Goal: Task Accomplishment & Management: Complete application form

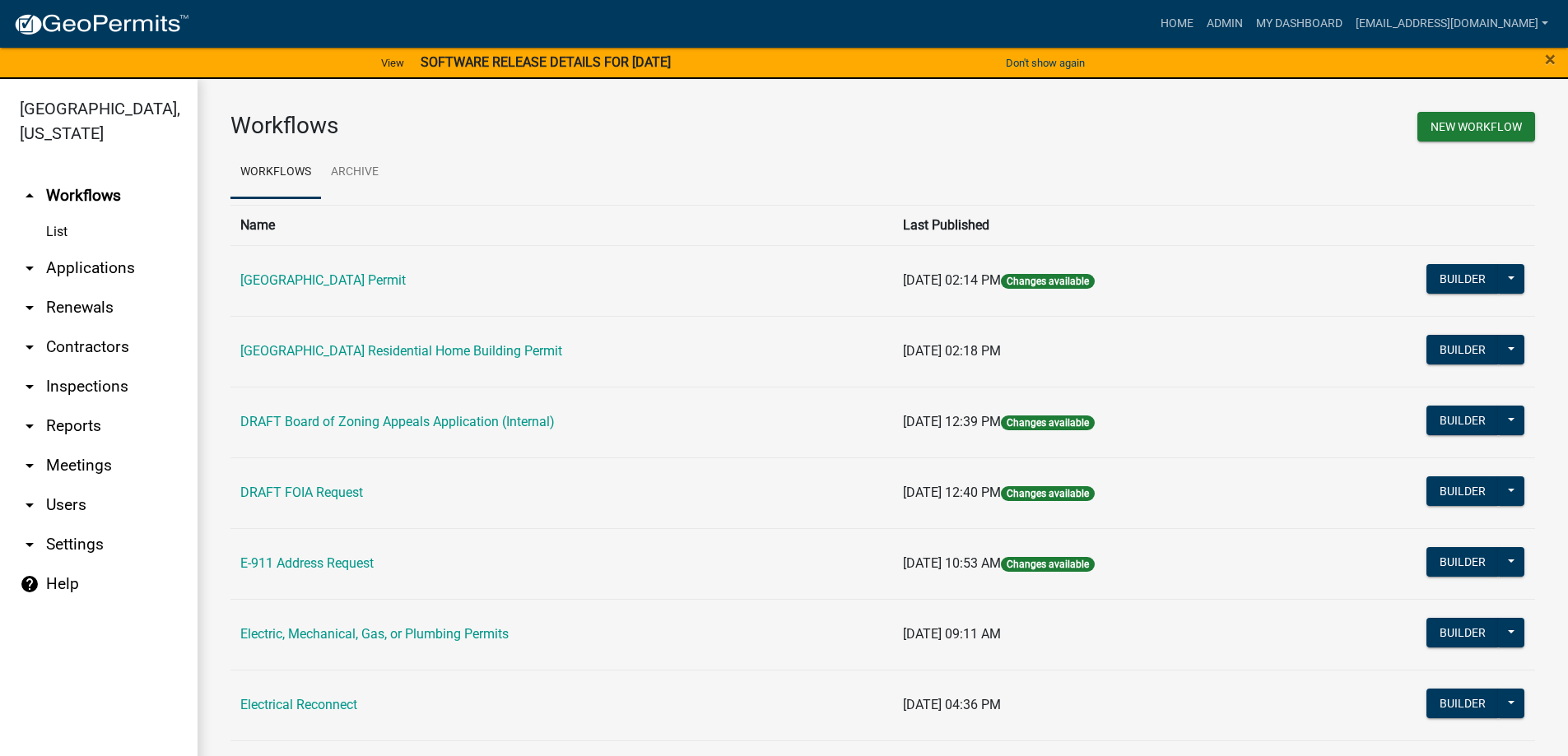
click at [94, 273] on link "arrow_drop_down Applications" at bounding box center [98, 269] width 197 height 40
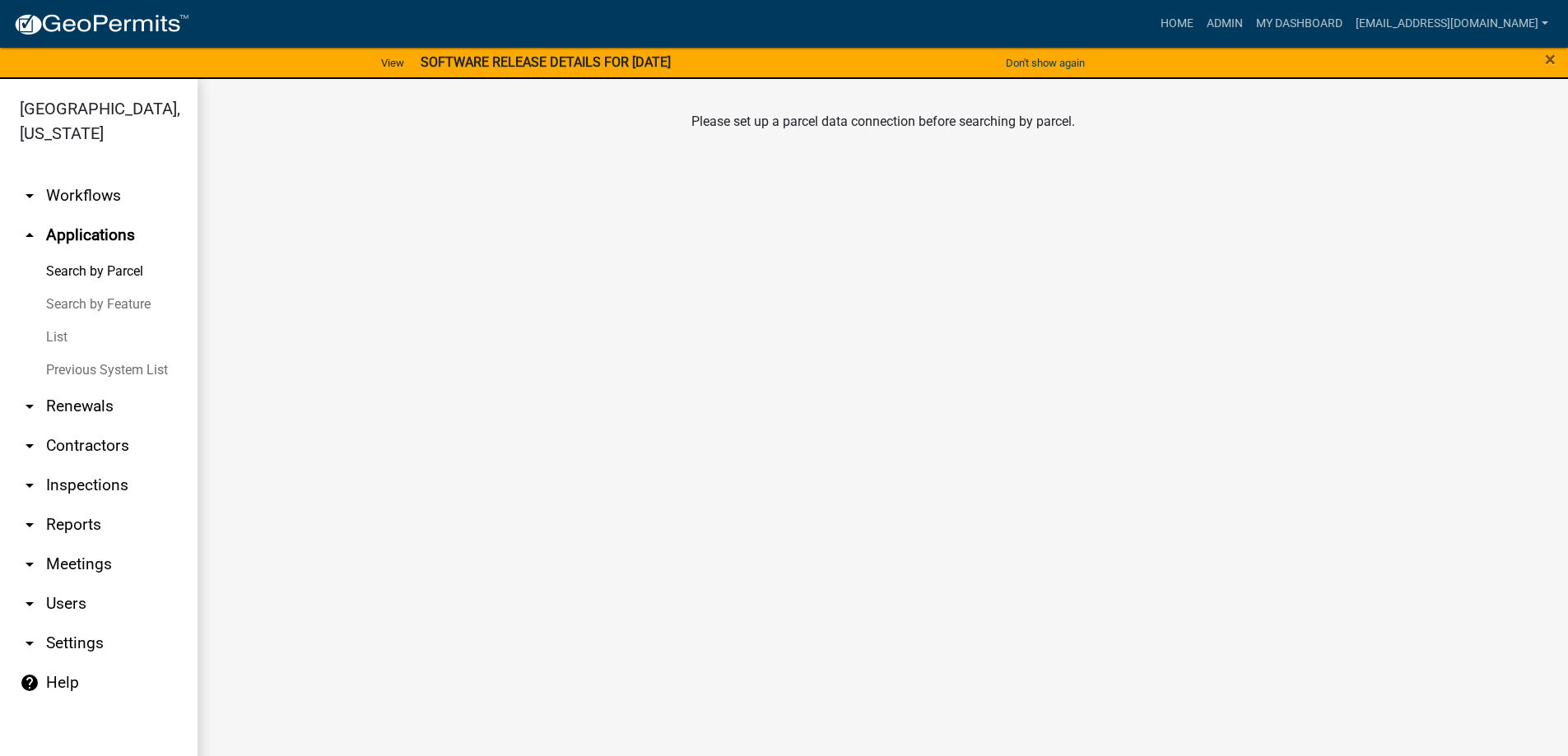
click at [67, 330] on link "List" at bounding box center [98, 337] width 197 height 33
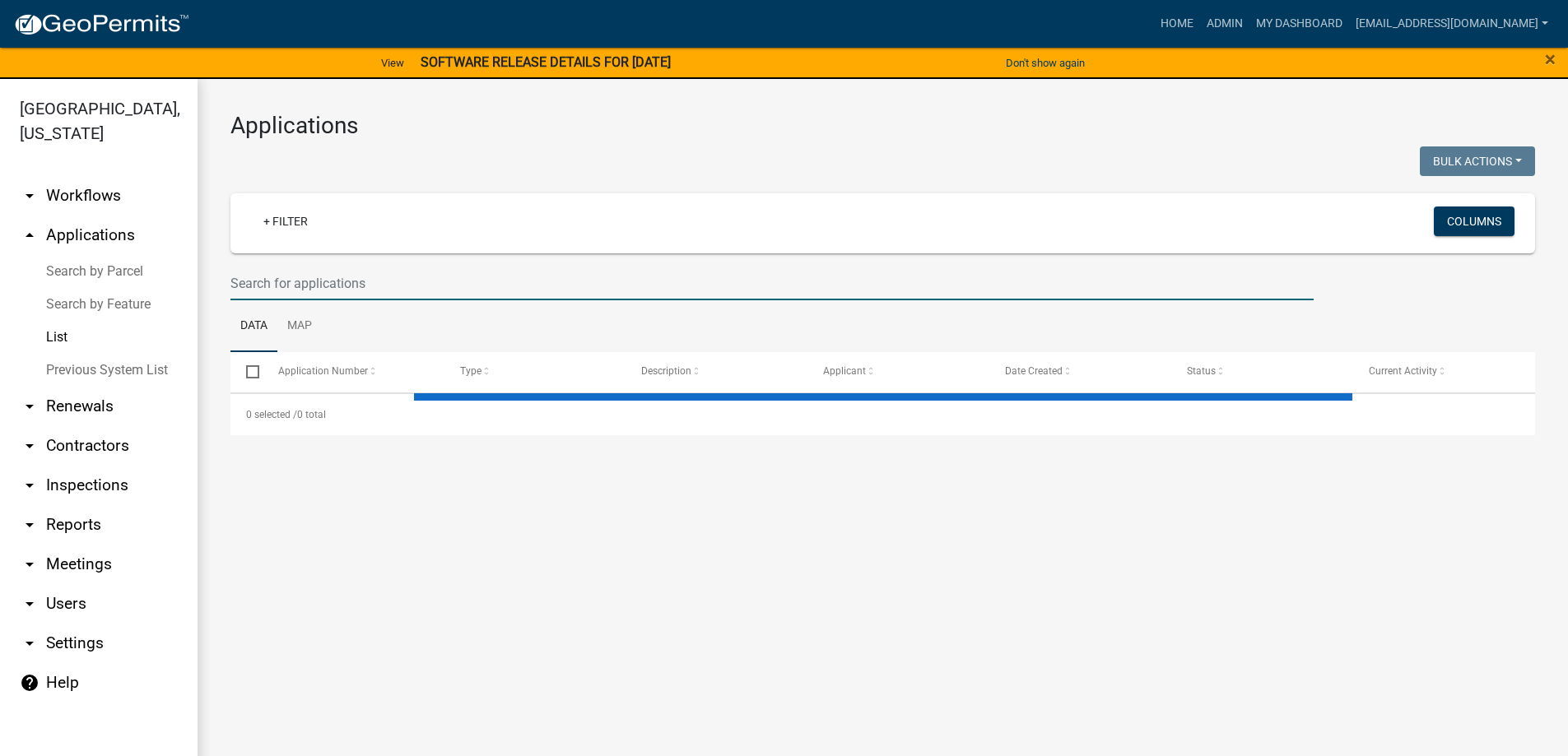
click at [416, 273] on input "text" at bounding box center [772, 283] width 1083 height 34
type input "405"
select select "3: 100"
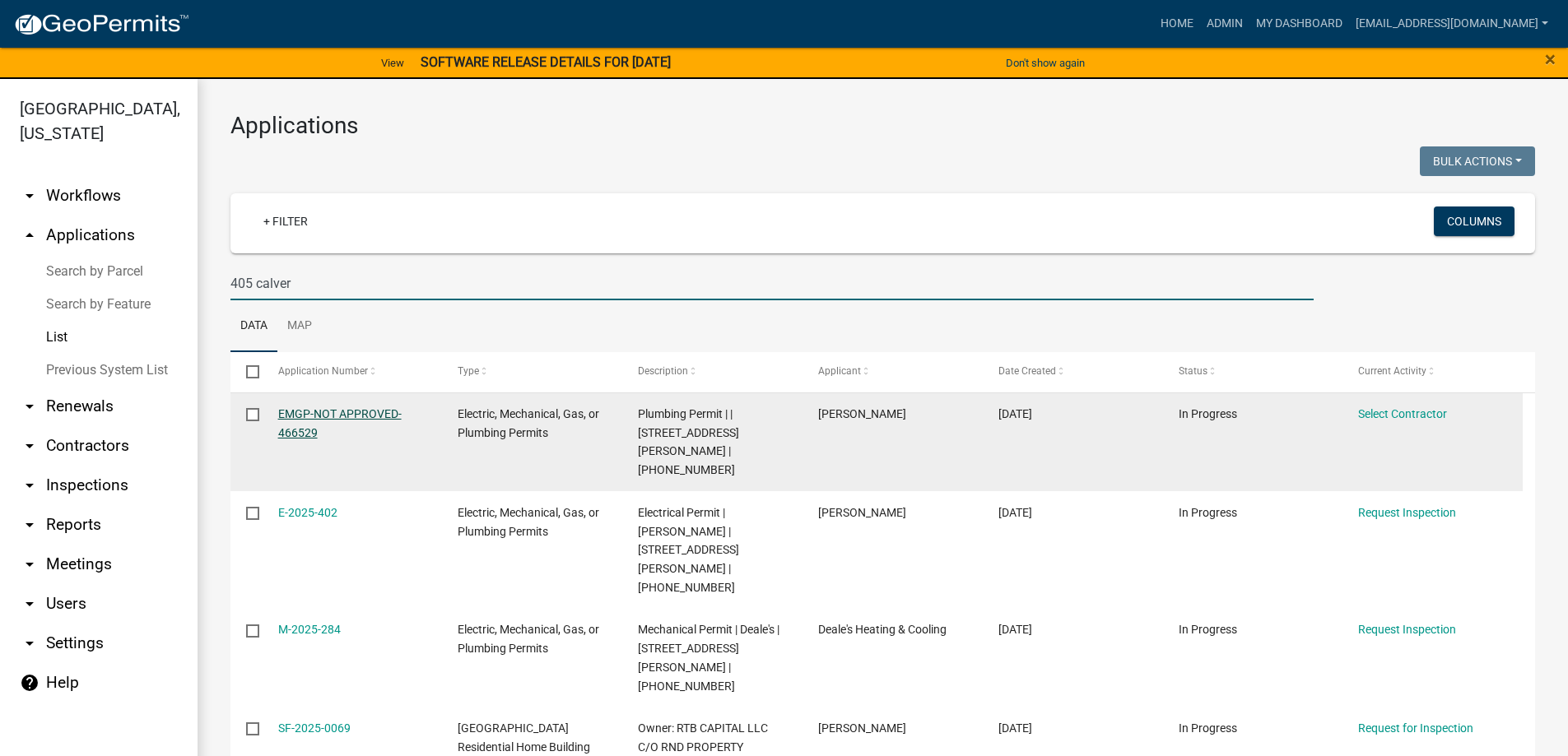
type input "405 calver"
click at [333, 415] on link "EMGP-NOT APPROVED-466529" at bounding box center [340, 423] width 124 height 32
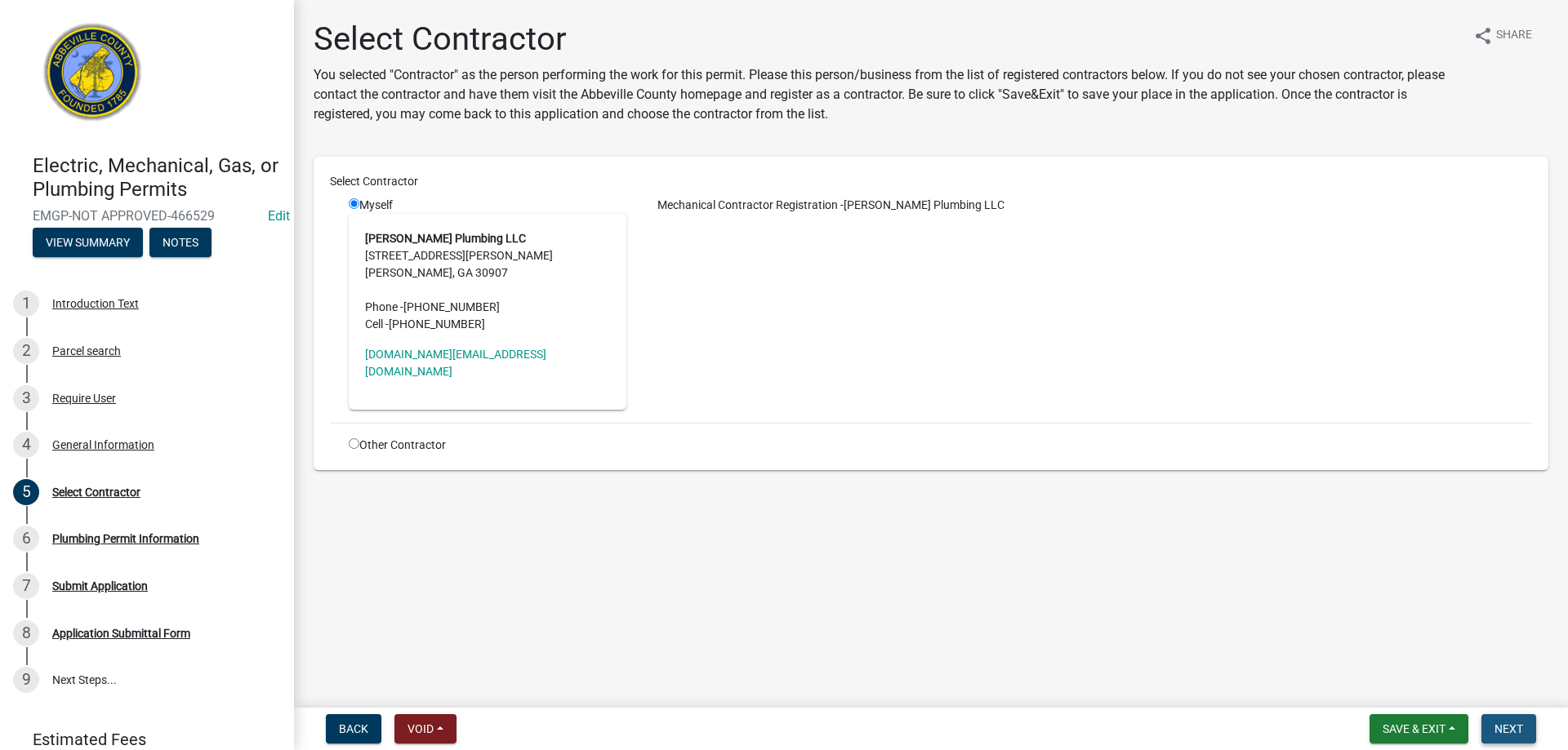
click at [1517, 724] on span "Next" at bounding box center [1508, 728] width 29 height 13
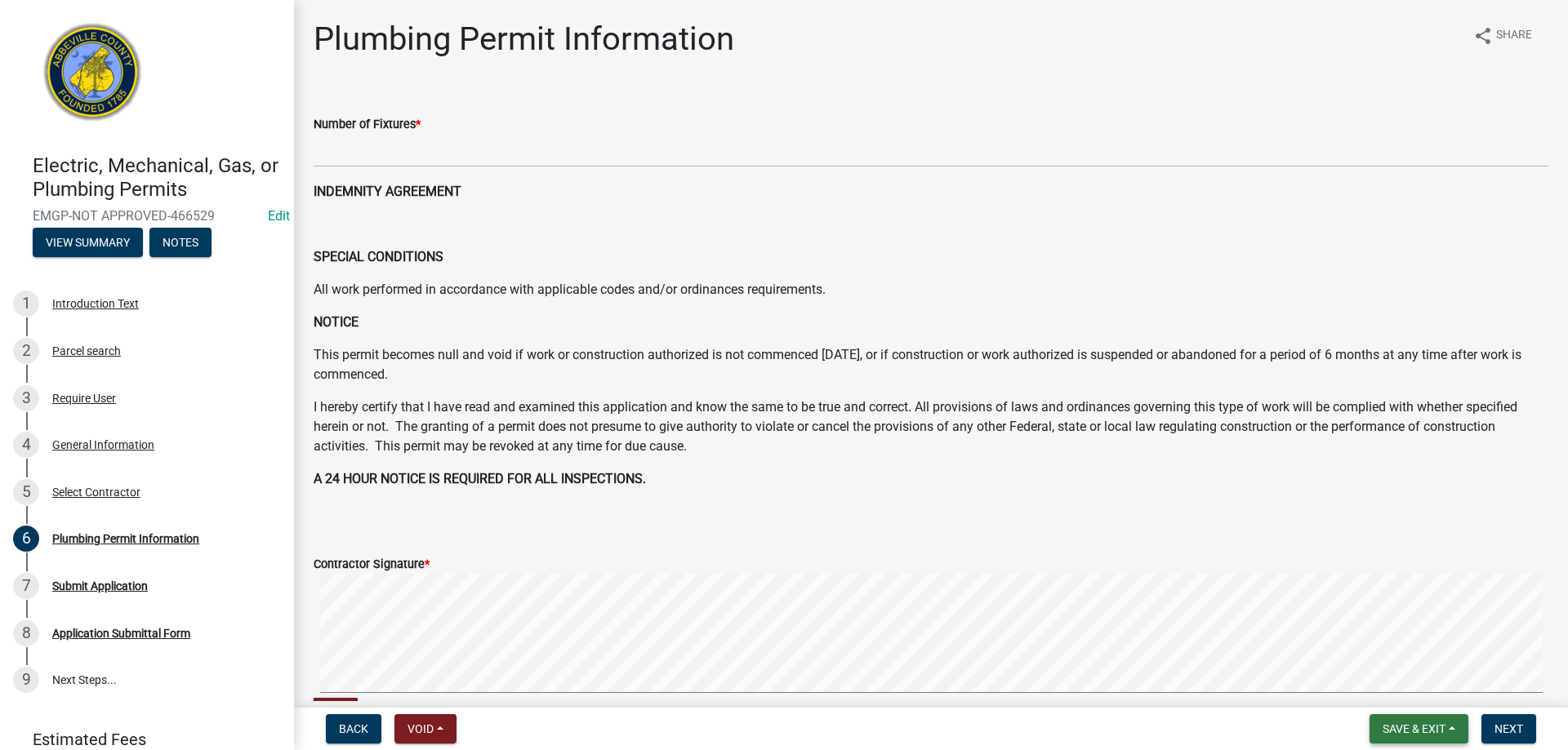
click at [1391, 722] on span "Save & Exit" at bounding box center [1414, 728] width 63 height 13
click at [1382, 691] on button "Save & Exit" at bounding box center [1403, 687] width 131 height 39
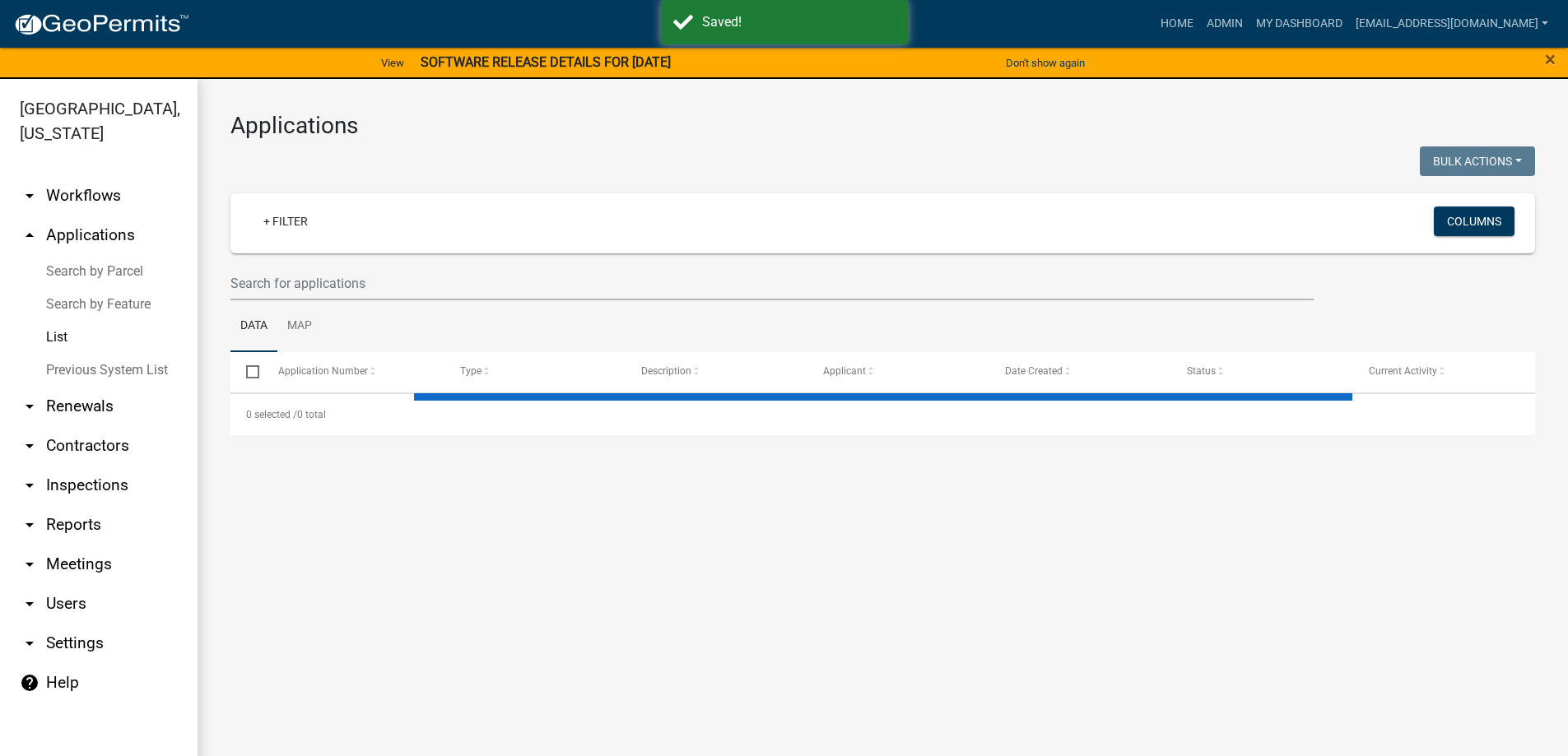
select select "3: 100"
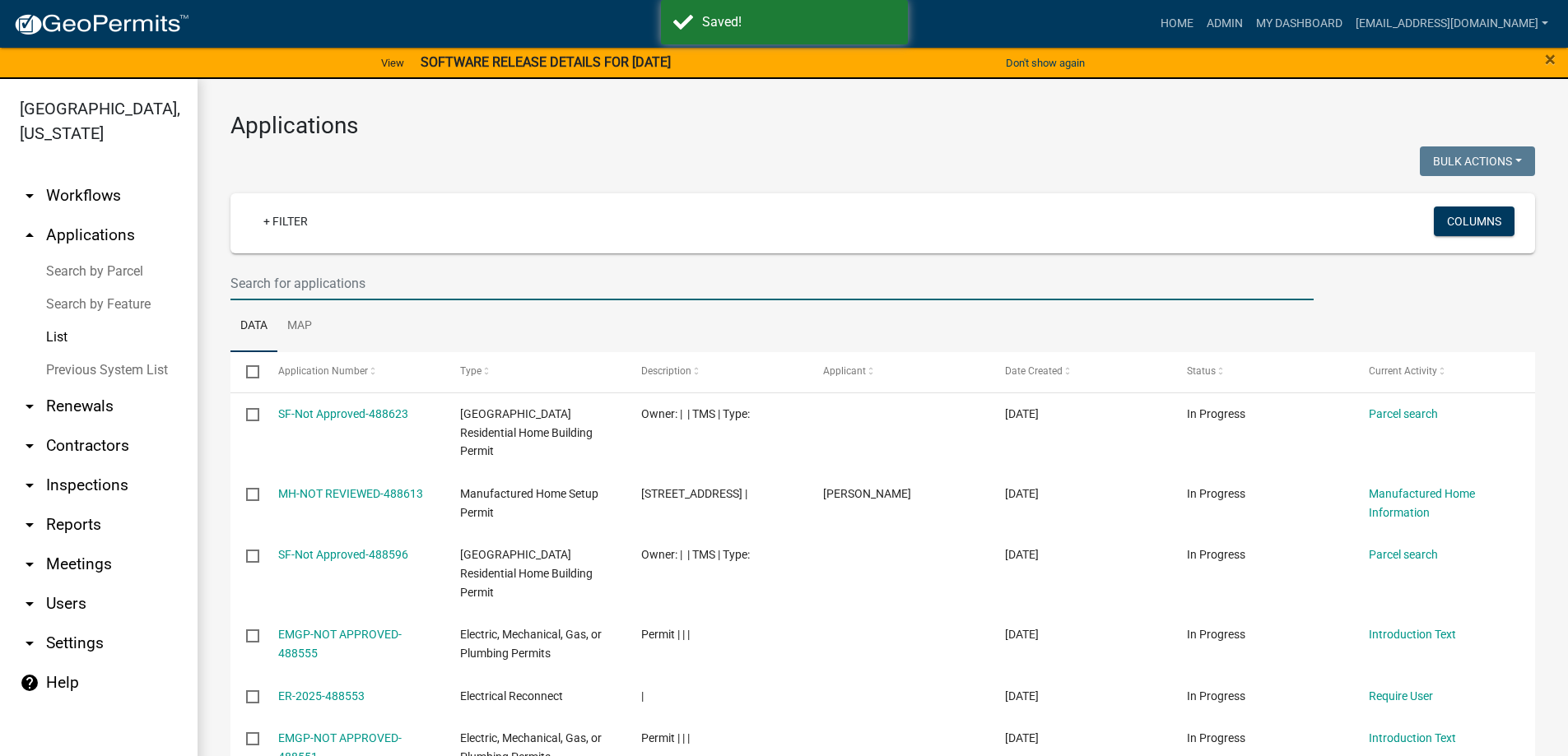
click at [325, 275] on input "text" at bounding box center [772, 283] width 1083 height 34
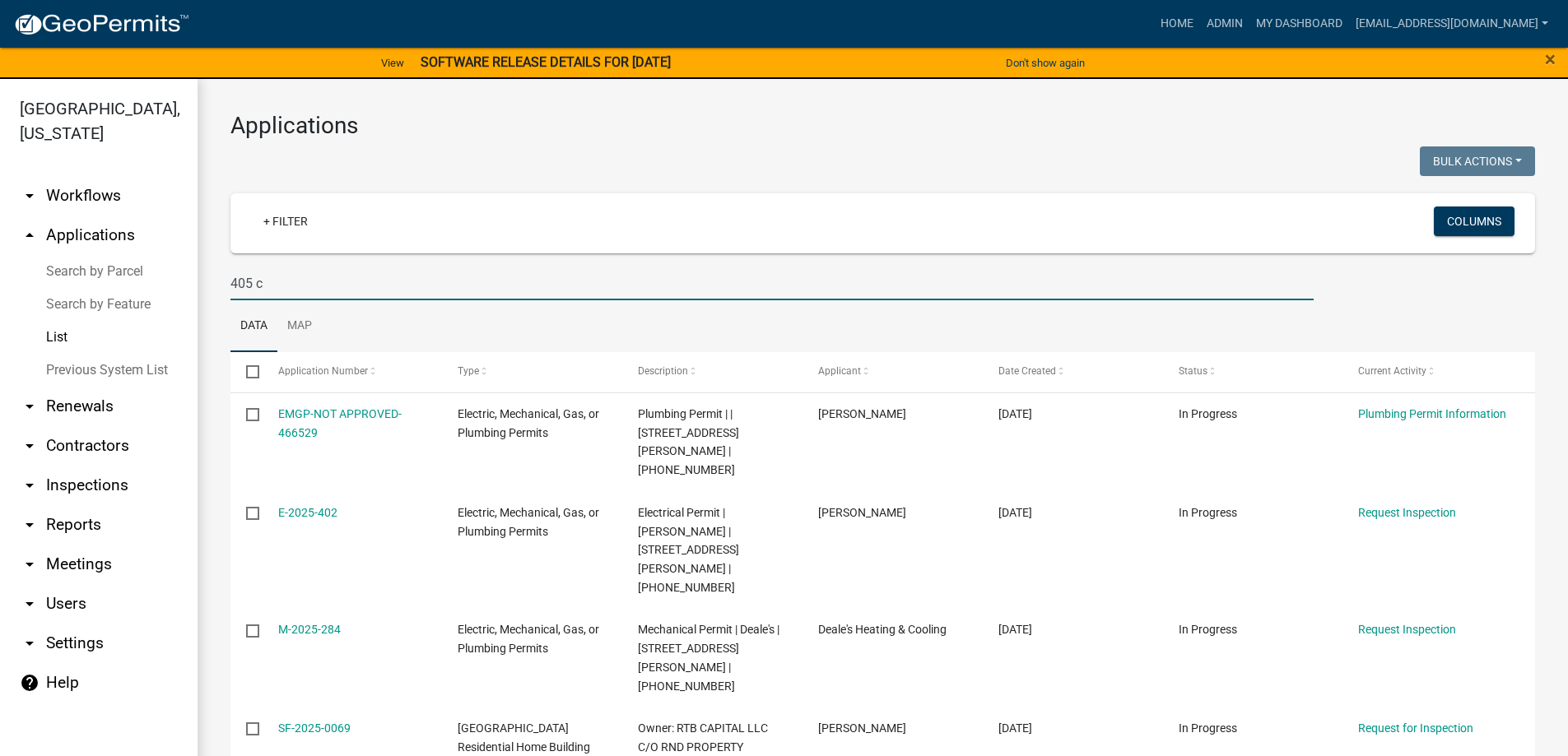
drag, startPoint x: 307, startPoint y: 270, endPoint x: 114, endPoint y: 278, distance: 193.2
click at [124, 277] on div "[GEOGRAPHIC_DATA], [US_STATE] arrow_drop_down Workflows List arrow_drop_up Appl…" at bounding box center [784, 428] width 1568 height 698
type input "[PERSON_NAME]"
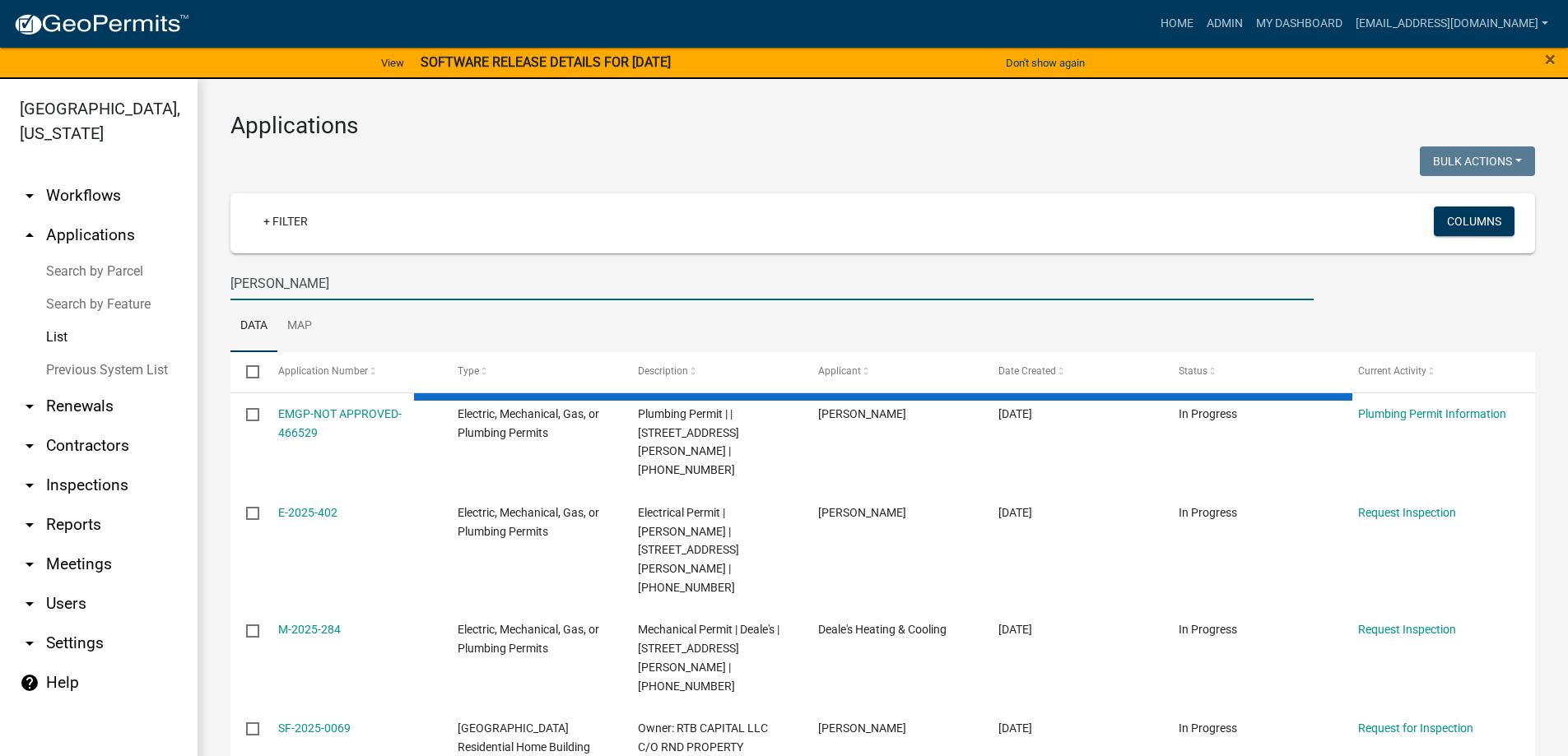
select select "3: 100"
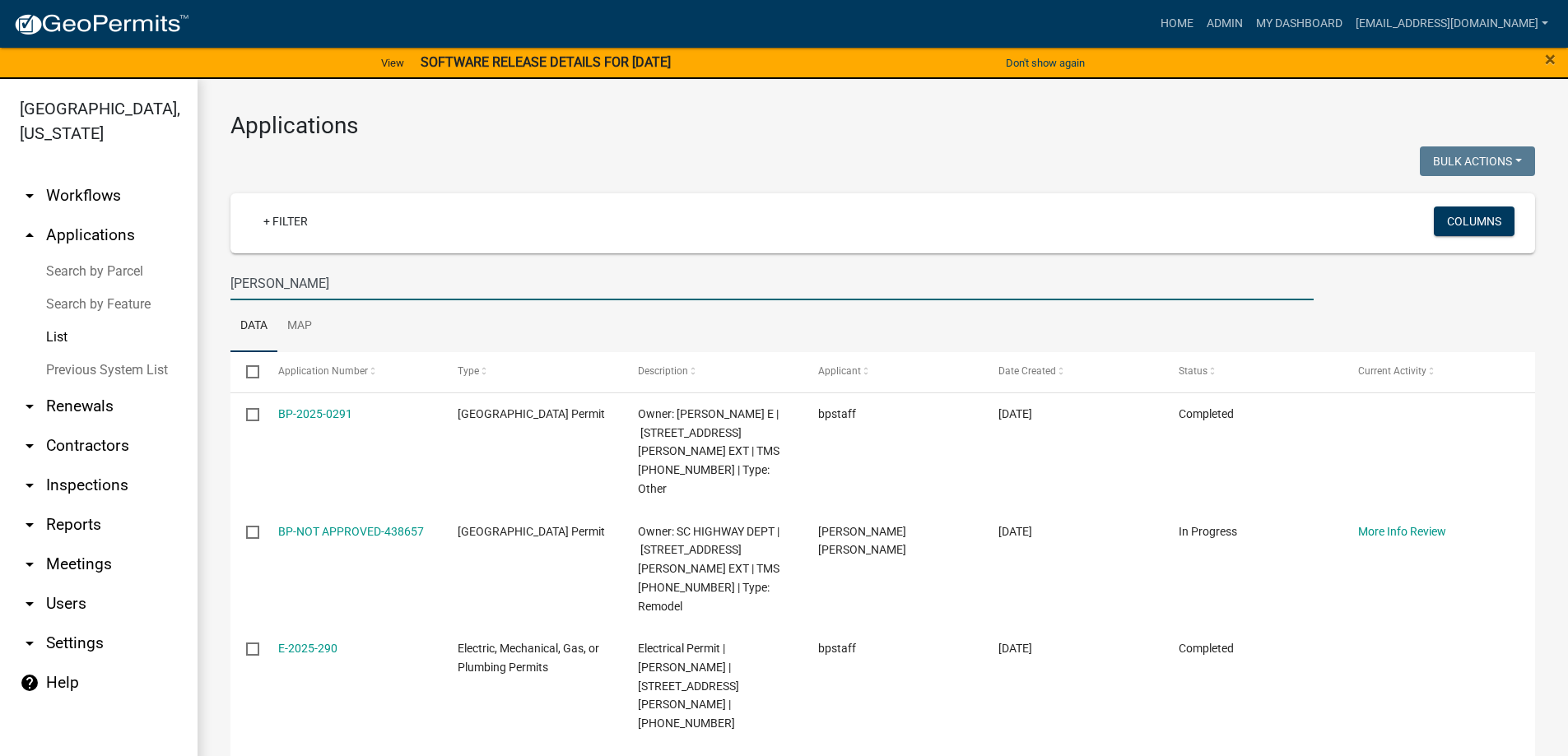
drag, startPoint x: 284, startPoint y: 284, endPoint x: 12, endPoint y: 258, distance: 273.2
click at [27, 262] on div "[GEOGRAPHIC_DATA], [US_STATE] arrow_drop_down Workflows List arrow_drop_up Appl…" at bounding box center [784, 428] width 1568 height 698
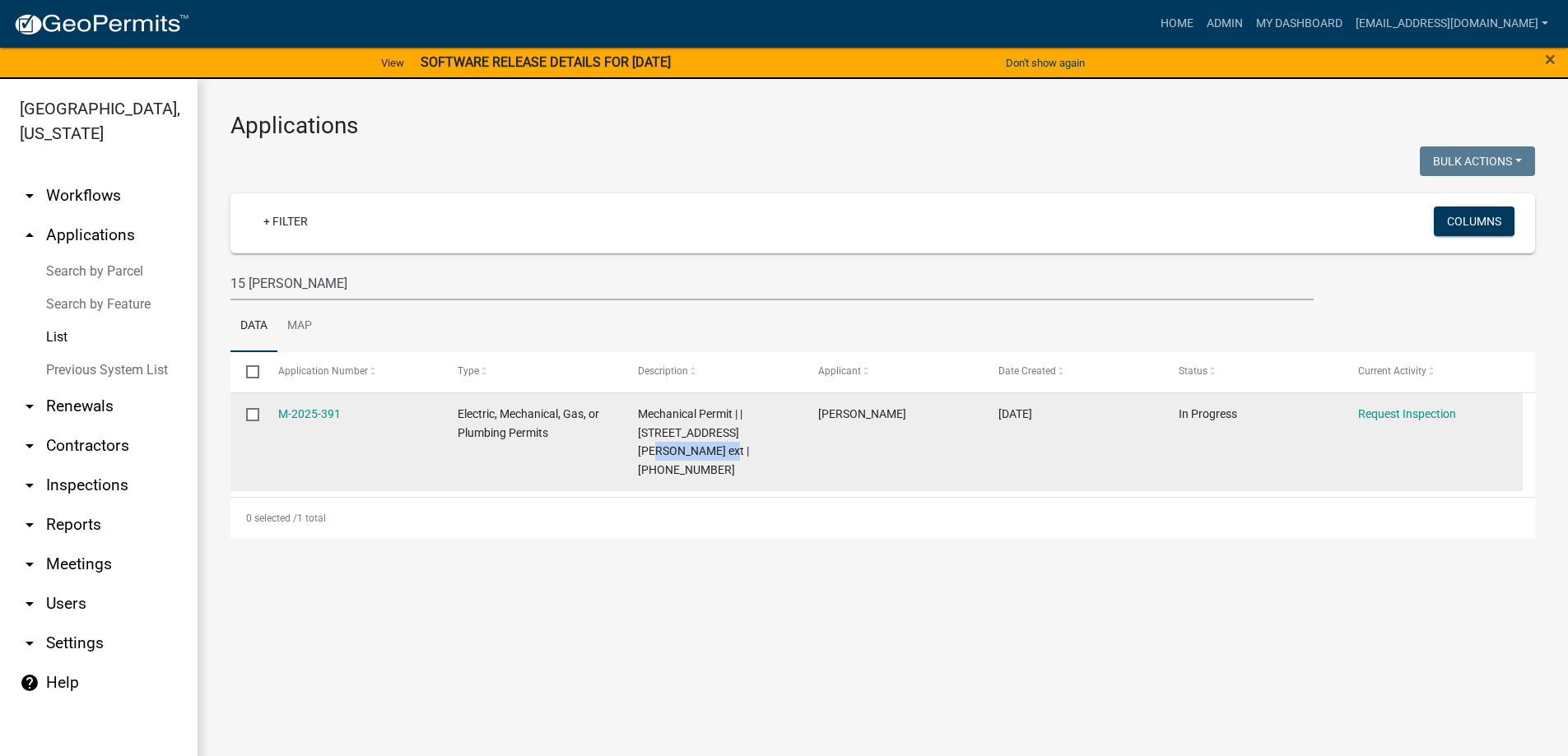
drag, startPoint x: 724, startPoint y: 430, endPoint x: 771, endPoint y: 450, distance: 51.1
click at [771, 450] on div "Mechanical Permit | | [STREET_ADDRESS][PERSON_NAME] ext | [PHONE_NUMBER]" at bounding box center [713, 443] width 149 height 75
copy span "[PHONE_NUMBER]"
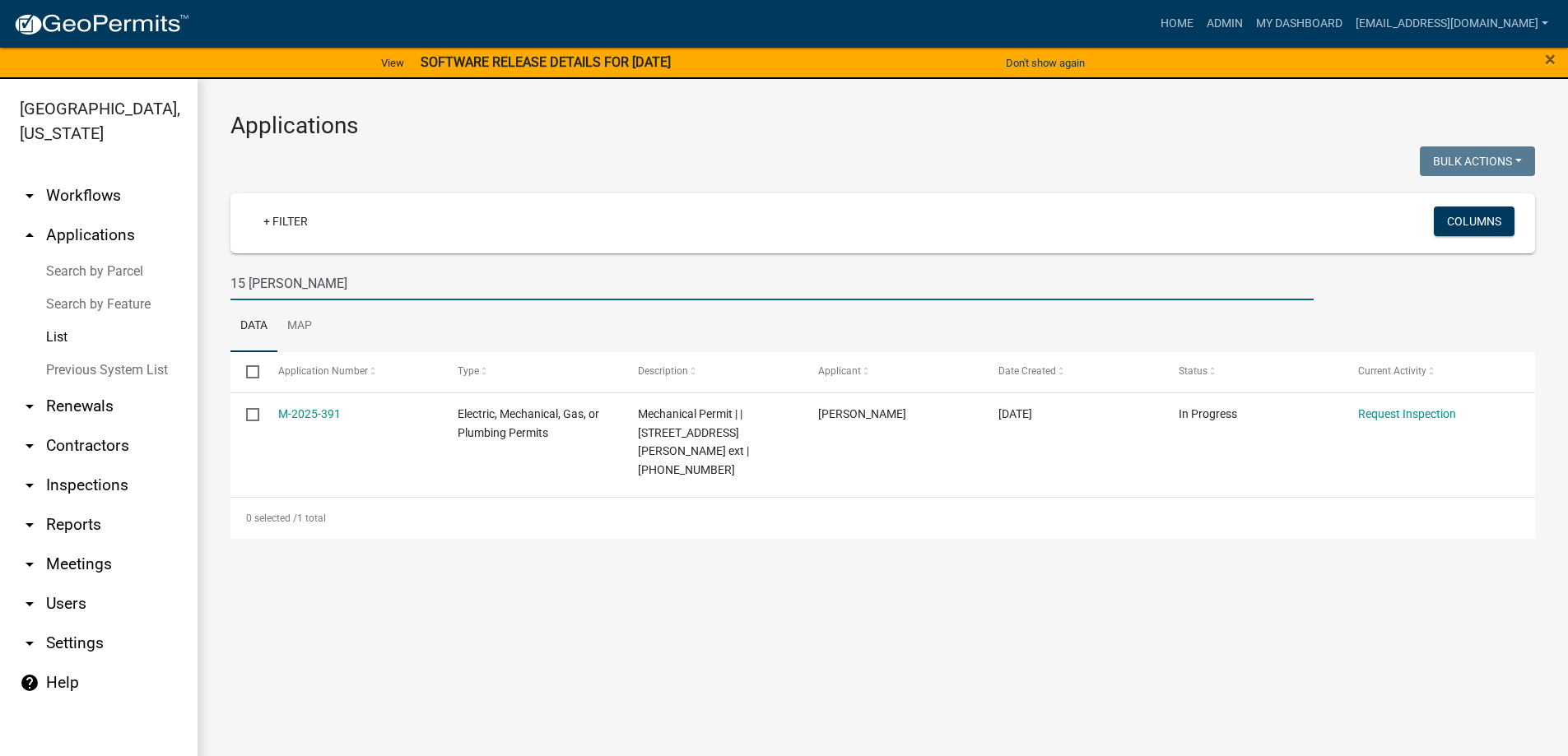
drag, startPoint x: 341, startPoint y: 299, endPoint x: 168, endPoint y: 275, distance: 174.7
click at [168, 275] on div "[GEOGRAPHIC_DATA], [US_STATE] arrow_drop_down Workflows List arrow_drop_up Appl…" at bounding box center [784, 428] width 1568 height 698
paste input "[PHONE_NUMBER]"
type input "[PHONE_NUMBER]"
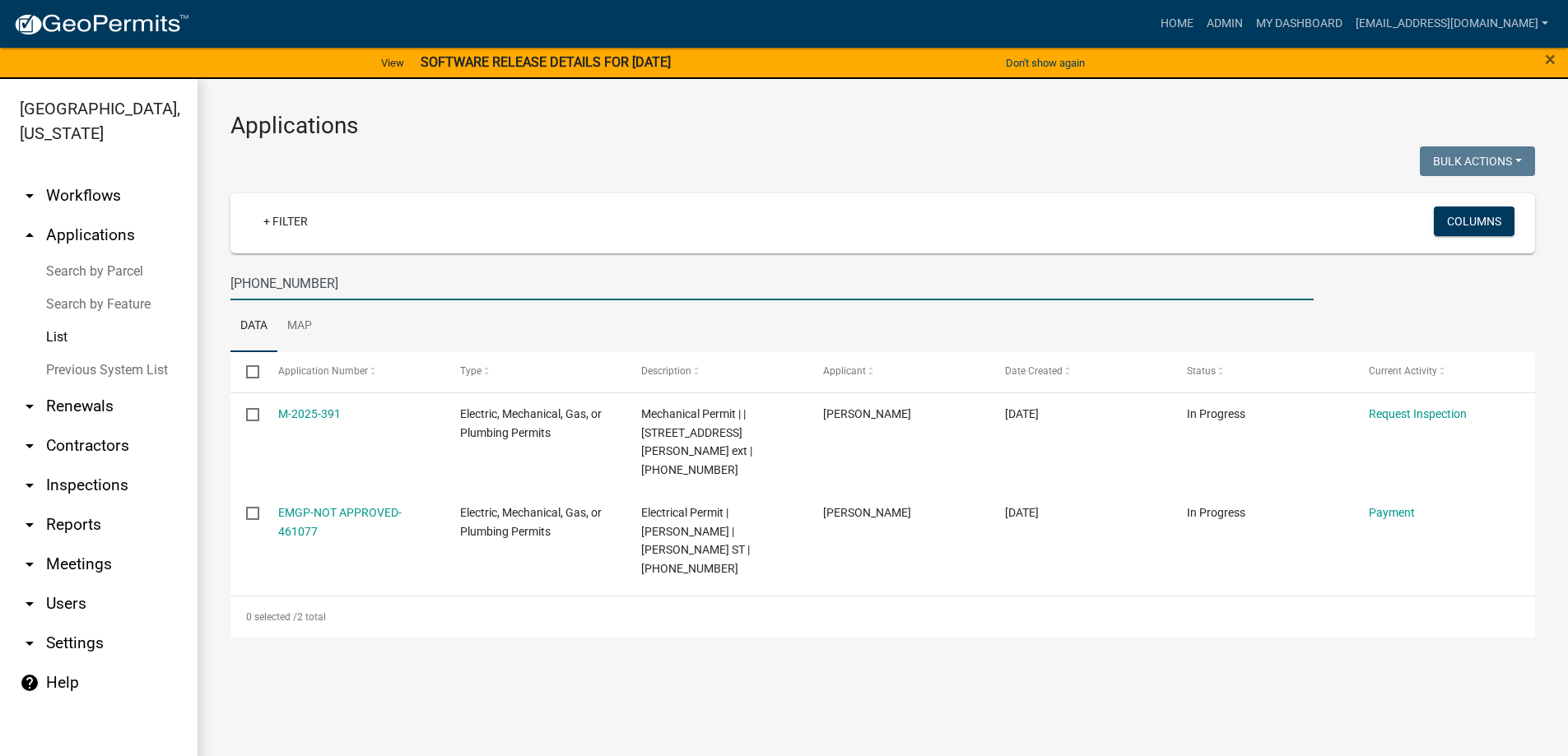
drag, startPoint x: 324, startPoint y: 285, endPoint x: 175, endPoint y: 270, distance: 149.8
click at [175, 270] on div "[GEOGRAPHIC_DATA], [US_STATE] arrow_drop_down Workflows List arrow_drop_up Appl…" at bounding box center [784, 428] width 1568 height 698
click at [87, 367] on link "Previous System List" at bounding box center [98, 370] width 197 height 33
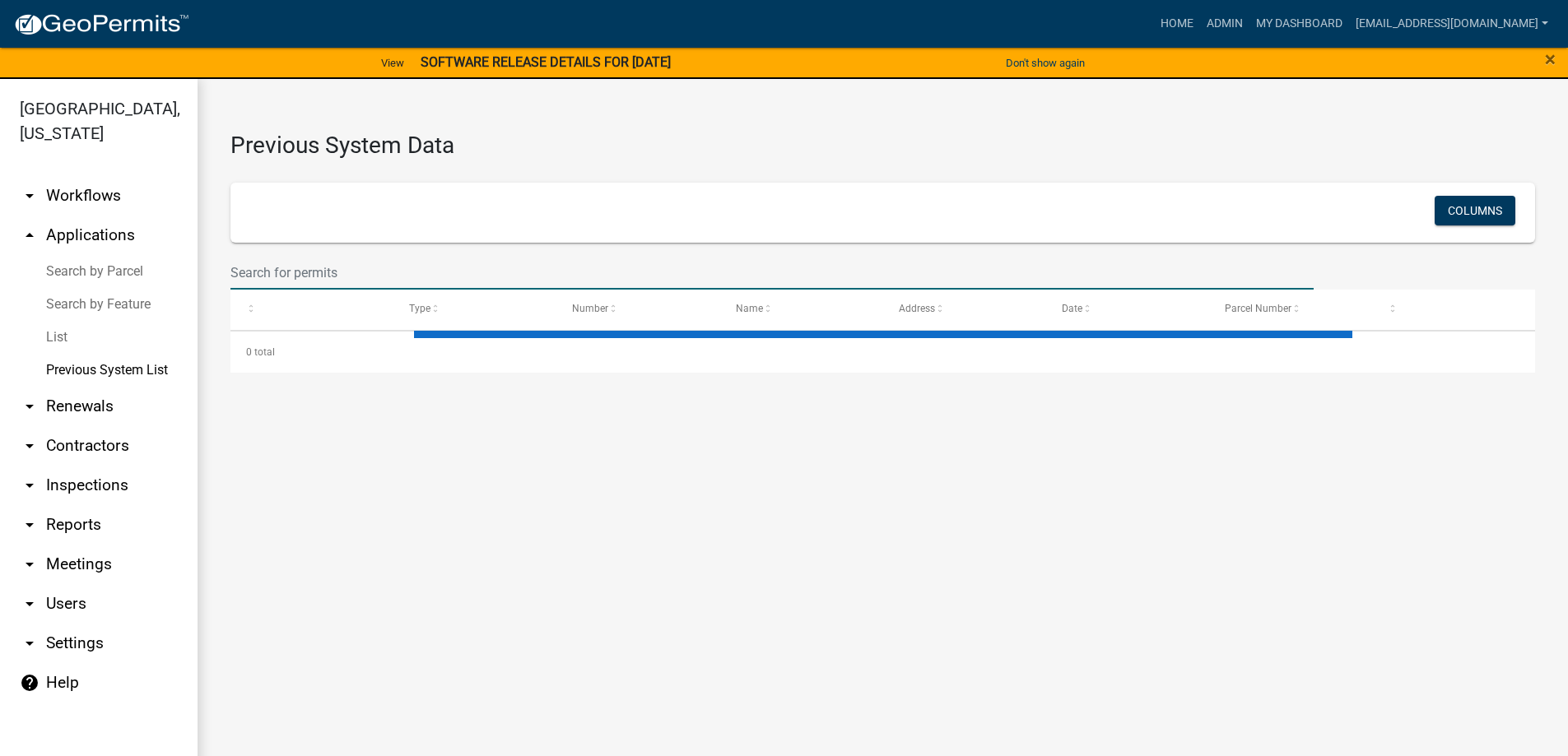
drag, startPoint x: 289, startPoint y: 431, endPoint x: 250, endPoint y: 274, distance: 161.8
select select "1: 25"
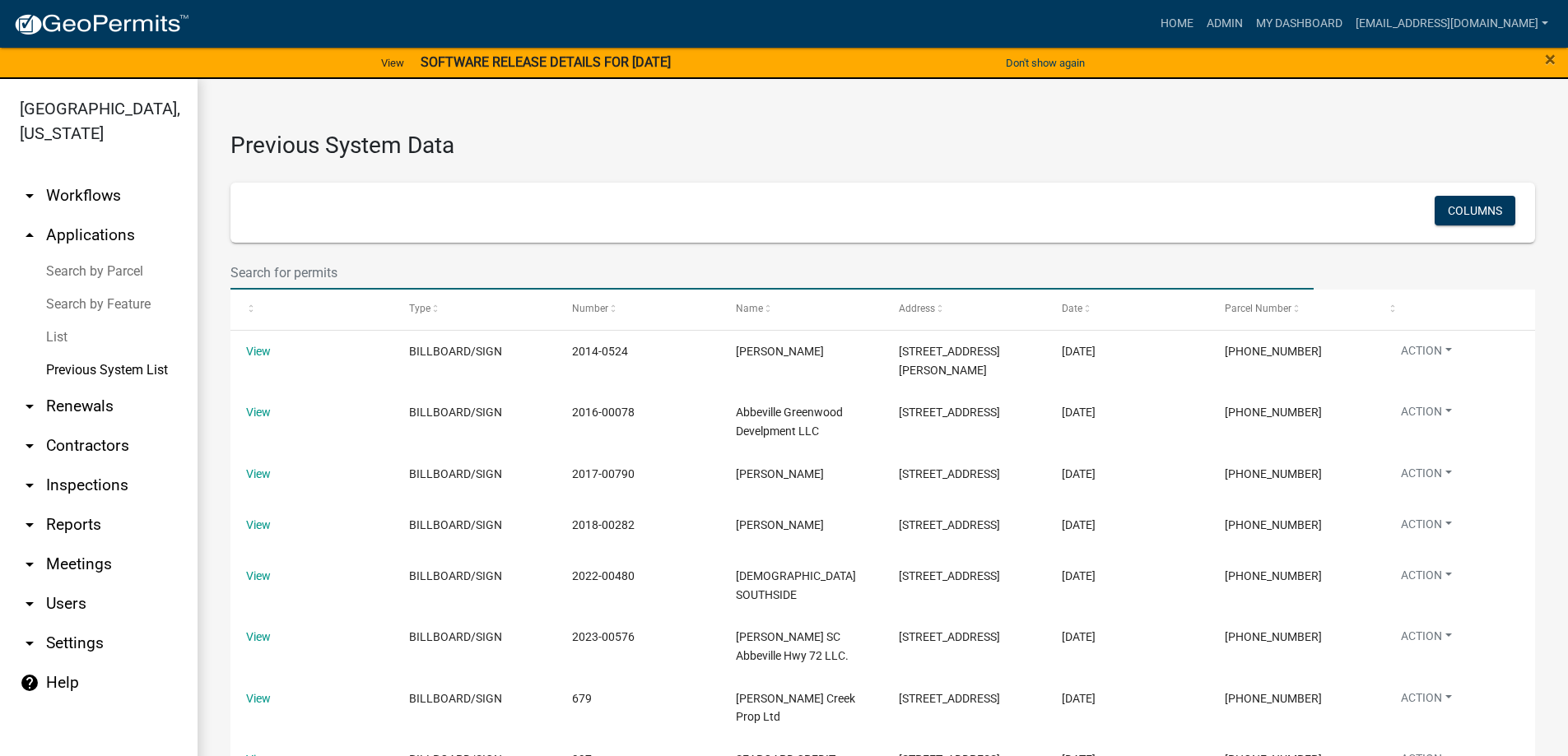
paste input "[PHONE_NUMBER]"
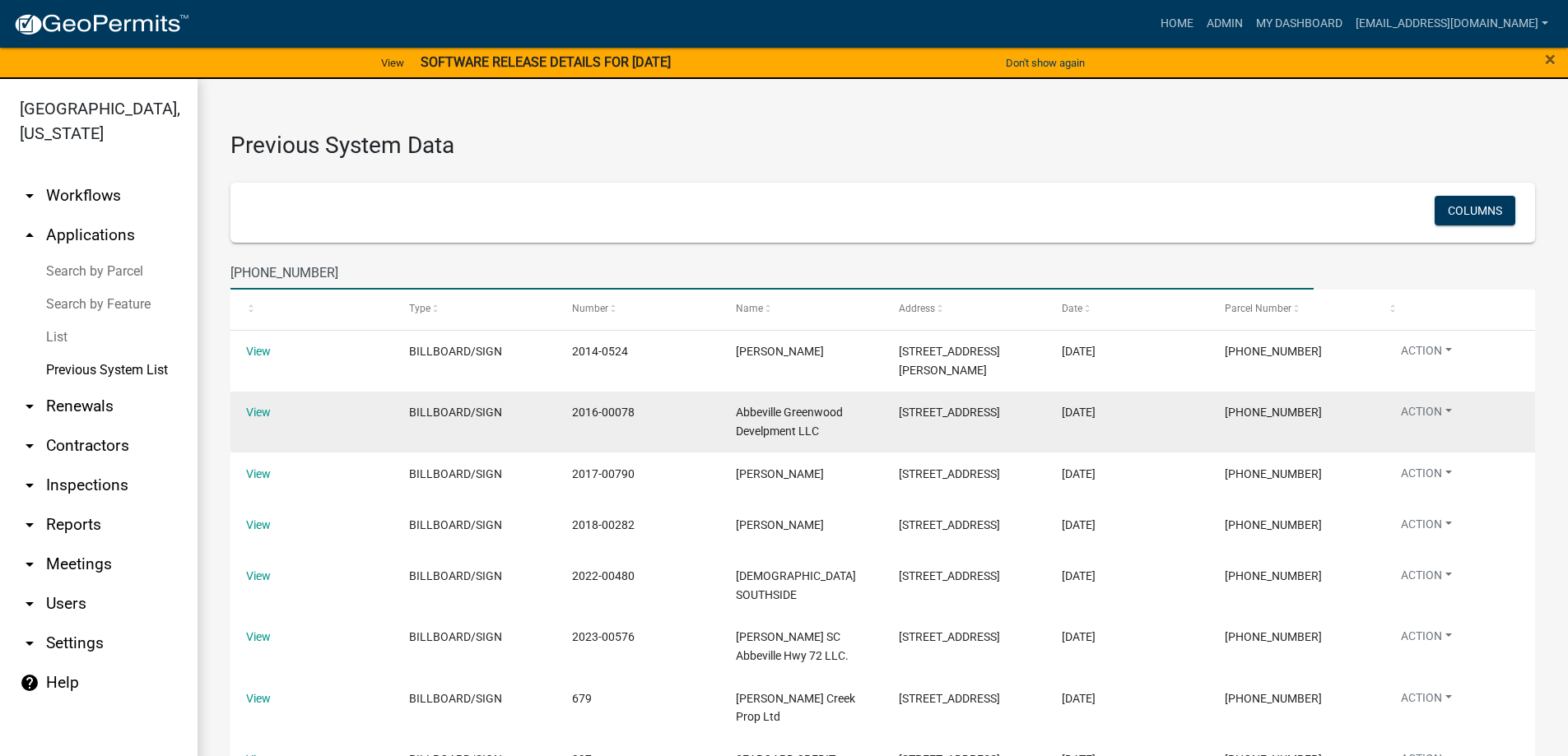
type input "[PHONE_NUMBER]"
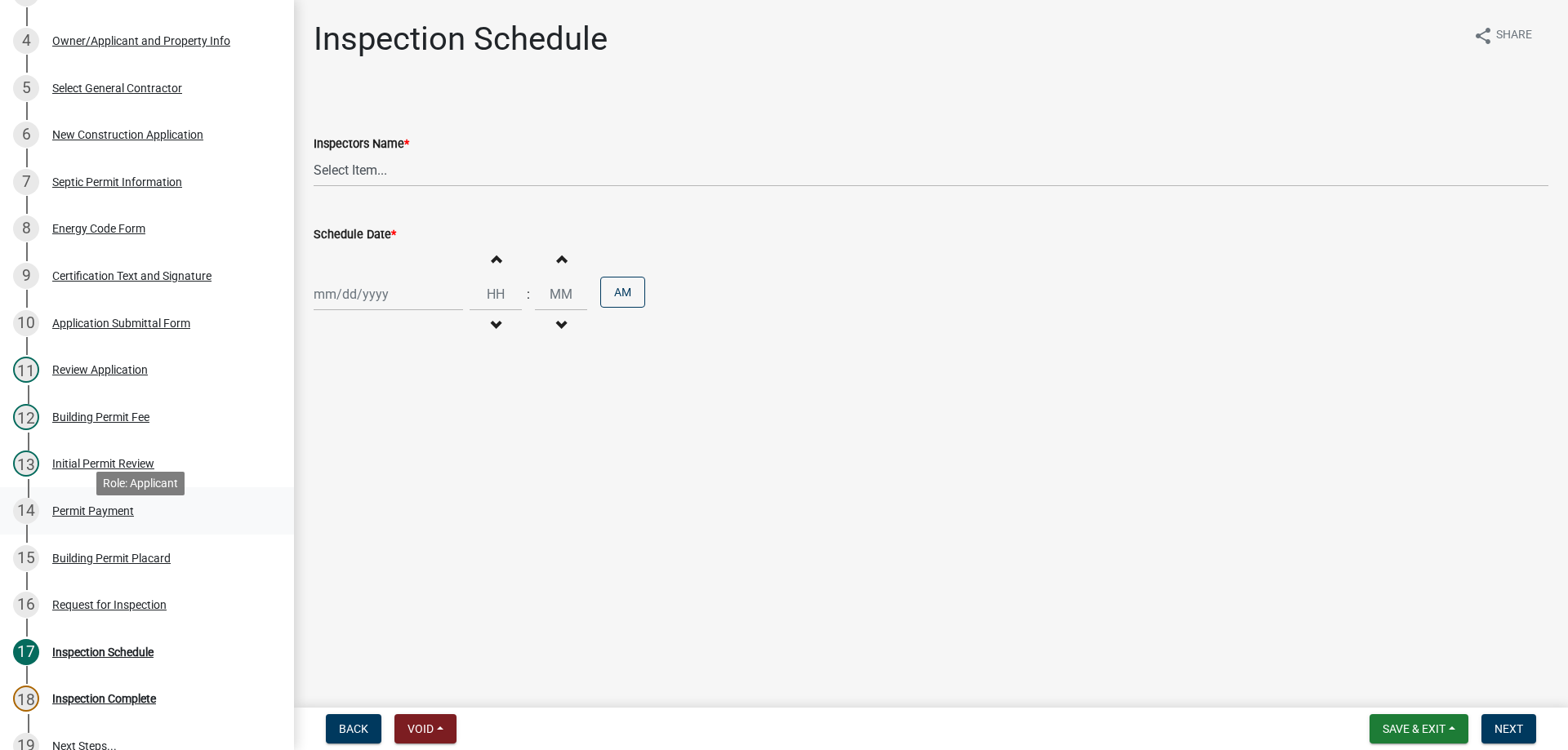
scroll to position [490, 0]
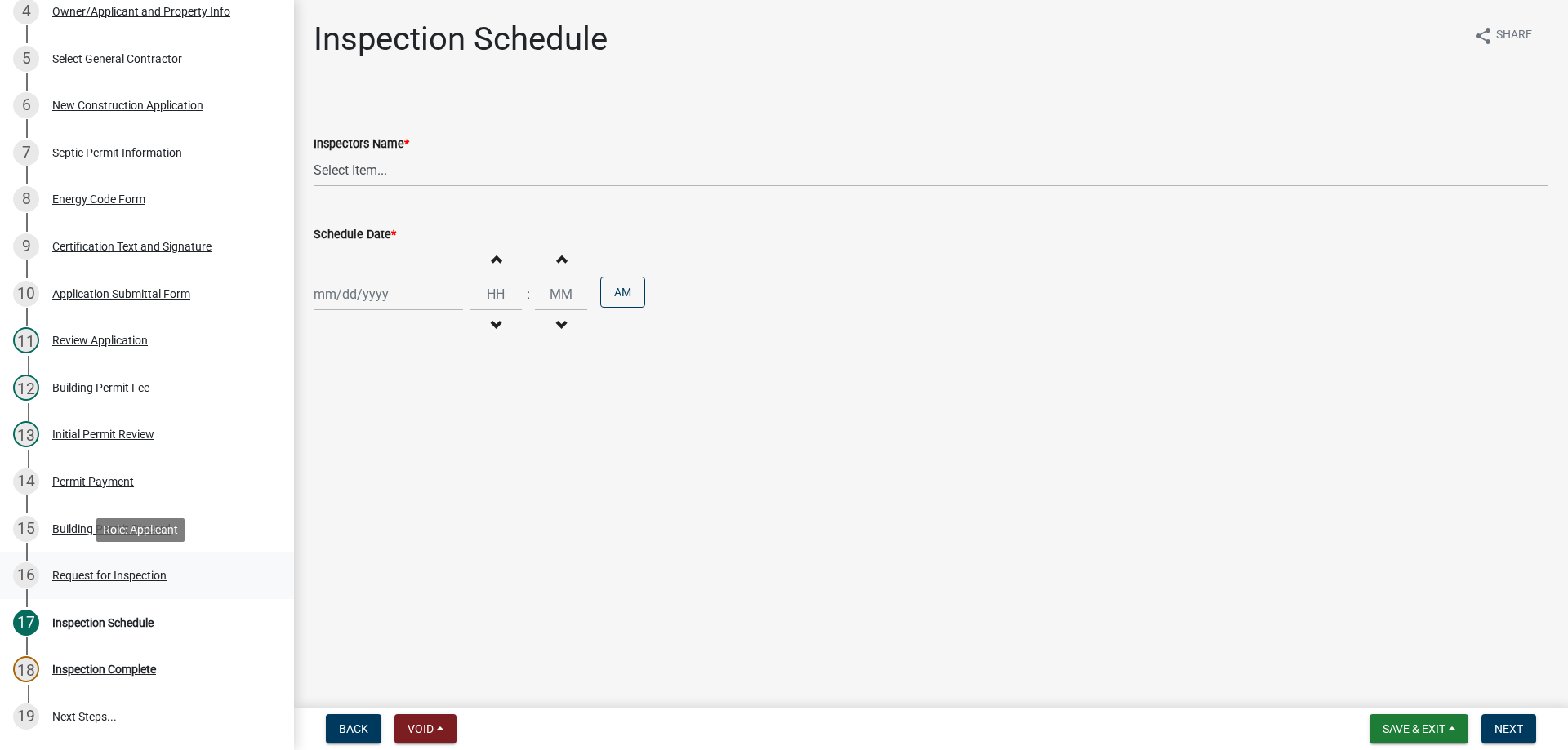
click at [115, 576] on div "Request for Inspection" at bounding box center [109, 576] width 114 height 12
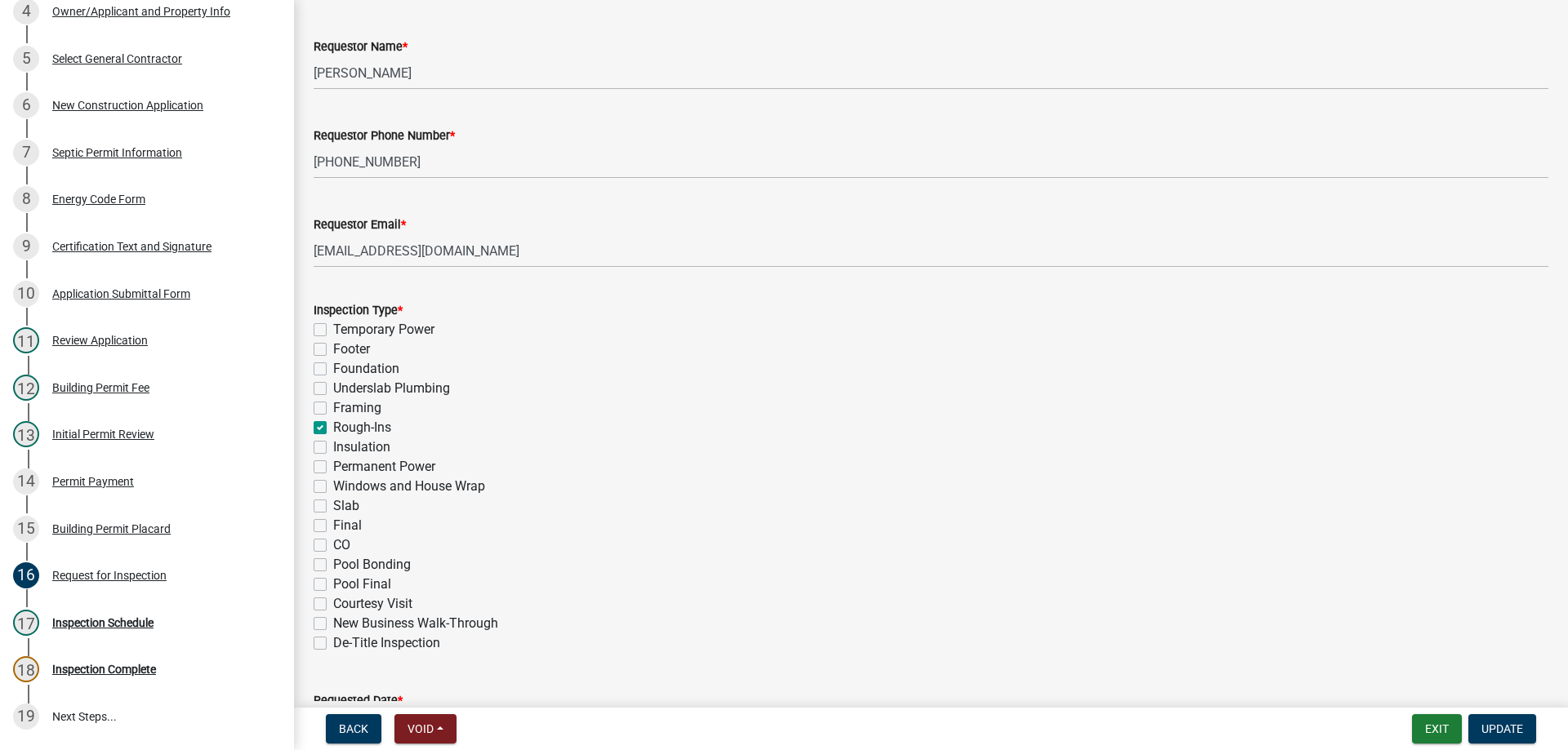
scroll to position [388, 0]
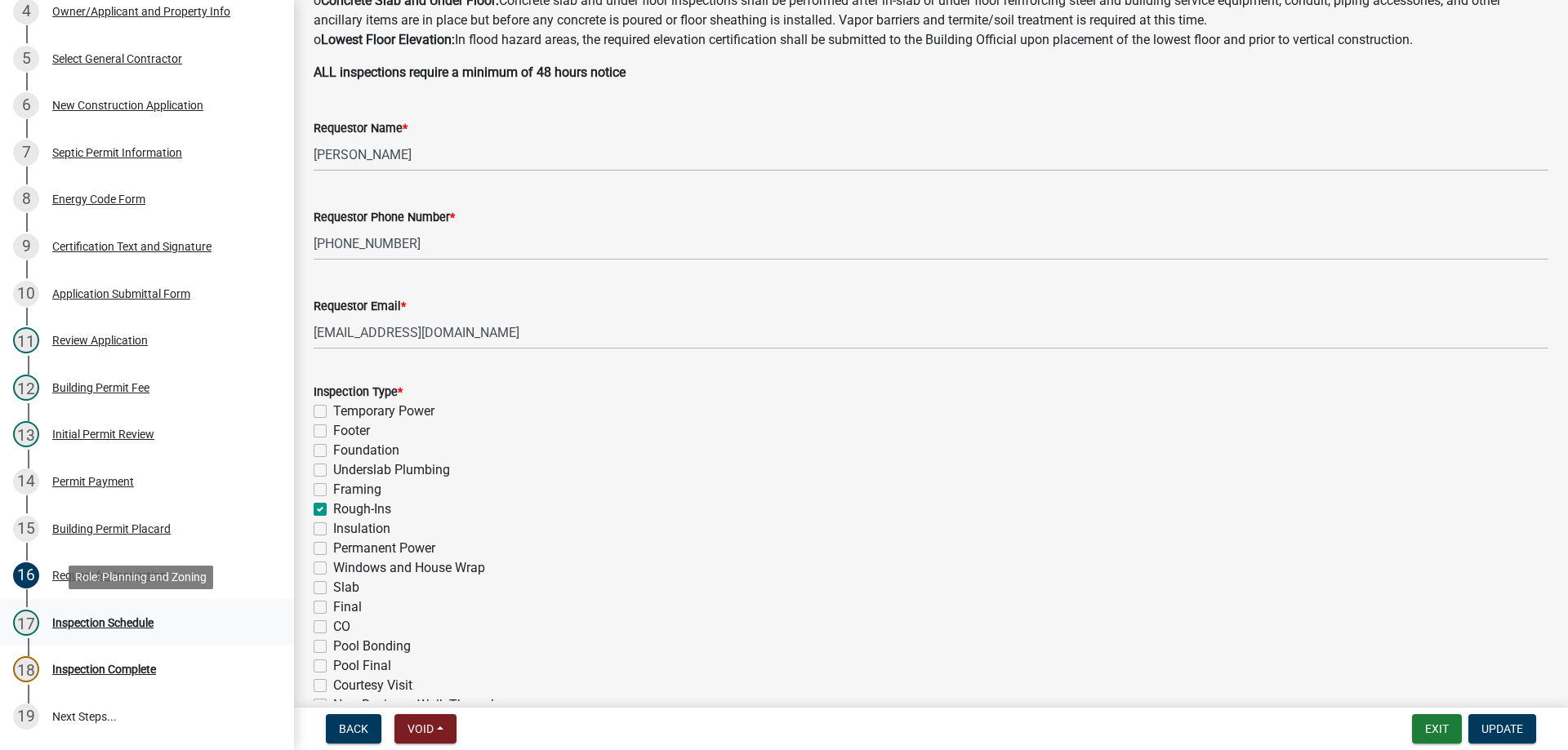
click at [130, 619] on div "Inspection Schedule" at bounding box center [102, 623] width 101 height 12
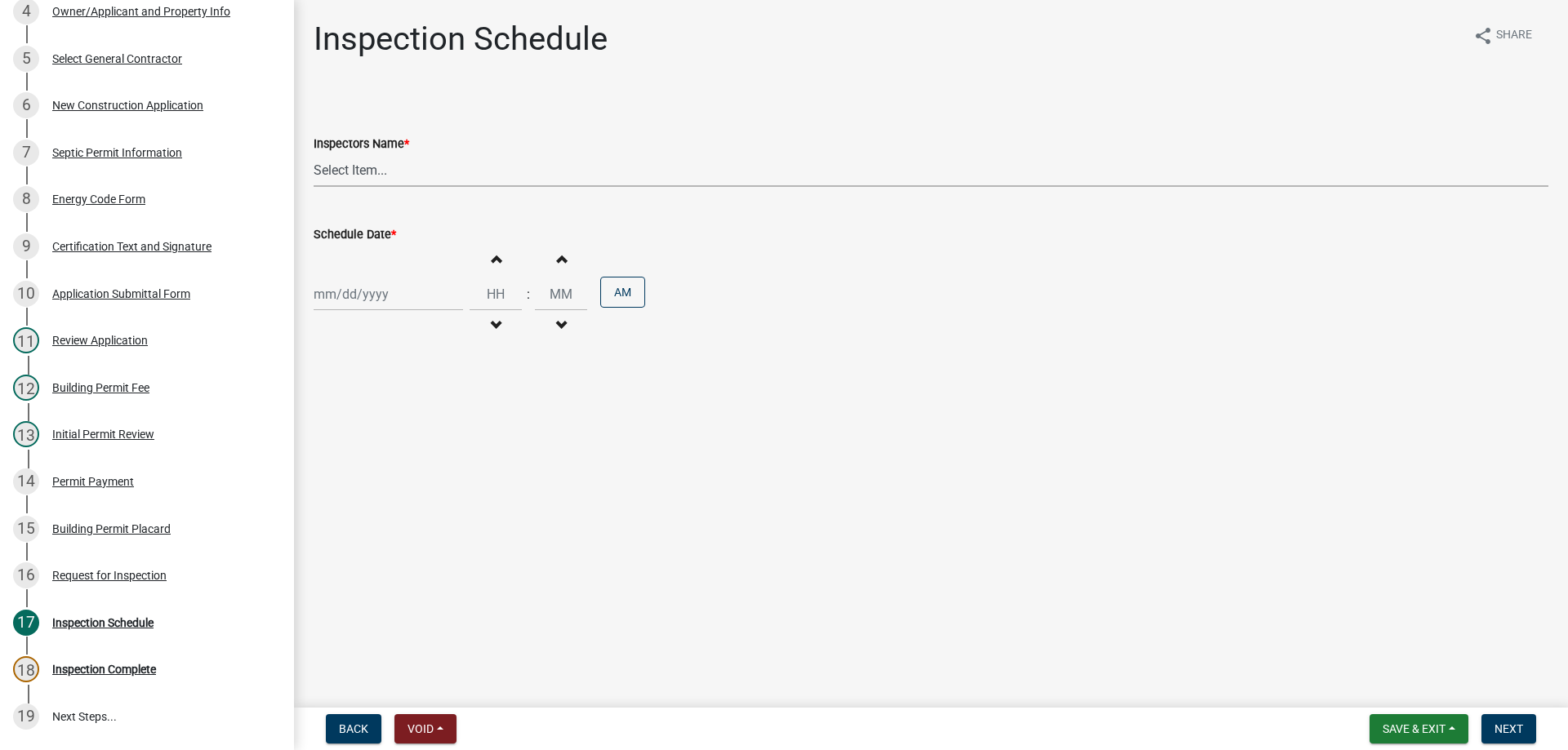
click at [398, 176] on select "Select Item... aprice@abbevillecountysc.com (Andrew M. Price) soshields@abbevil…" at bounding box center [931, 170] width 1235 height 33
select select "56be3ac8-4e2d-49a7-9260-658958e29c03"
click at [314, 153] on select "Select Item... aprice@abbevillecountysc.com (Andrew M. Price) soshields@abbevil…" at bounding box center [931, 170] width 1235 height 33
click at [377, 302] on div at bounding box center [388, 294] width 149 height 33
select select "10"
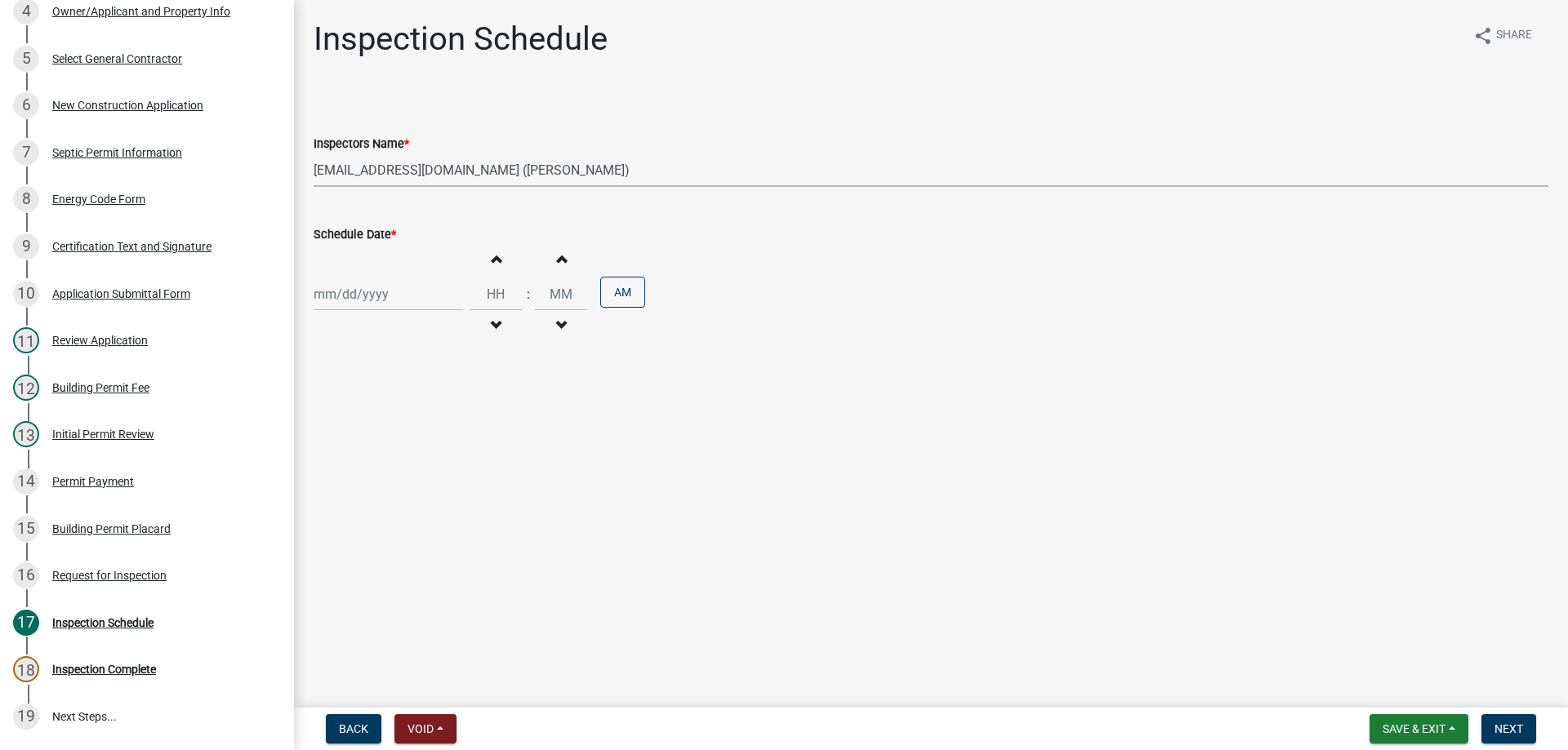
select select "2025"
click at [330, 404] on div "6" at bounding box center [329, 407] width 27 height 27
type input "[DATE]"
click at [1516, 741] on button "Next" at bounding box center [1509, 729] width 55 height 29
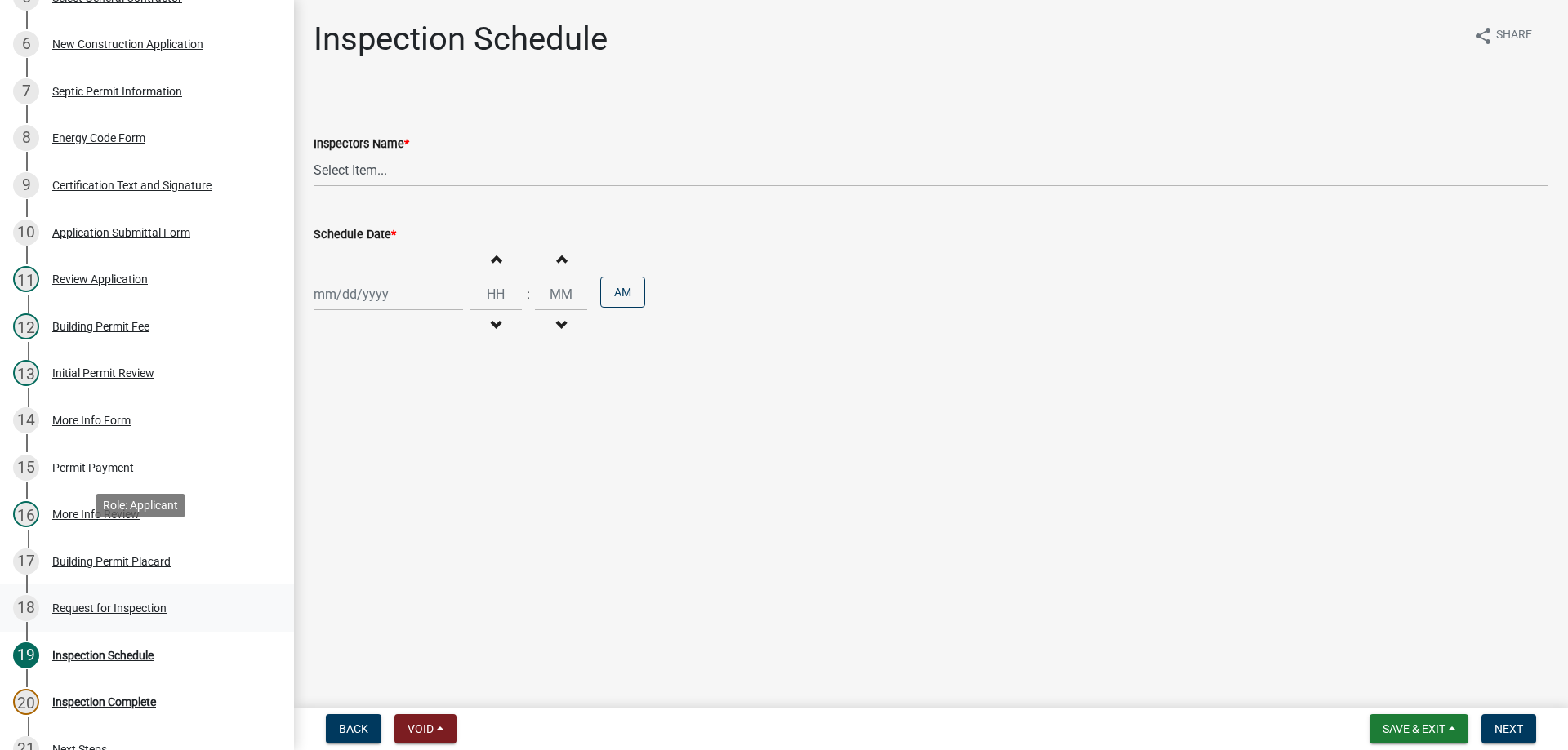
scroll to position [654, 0]
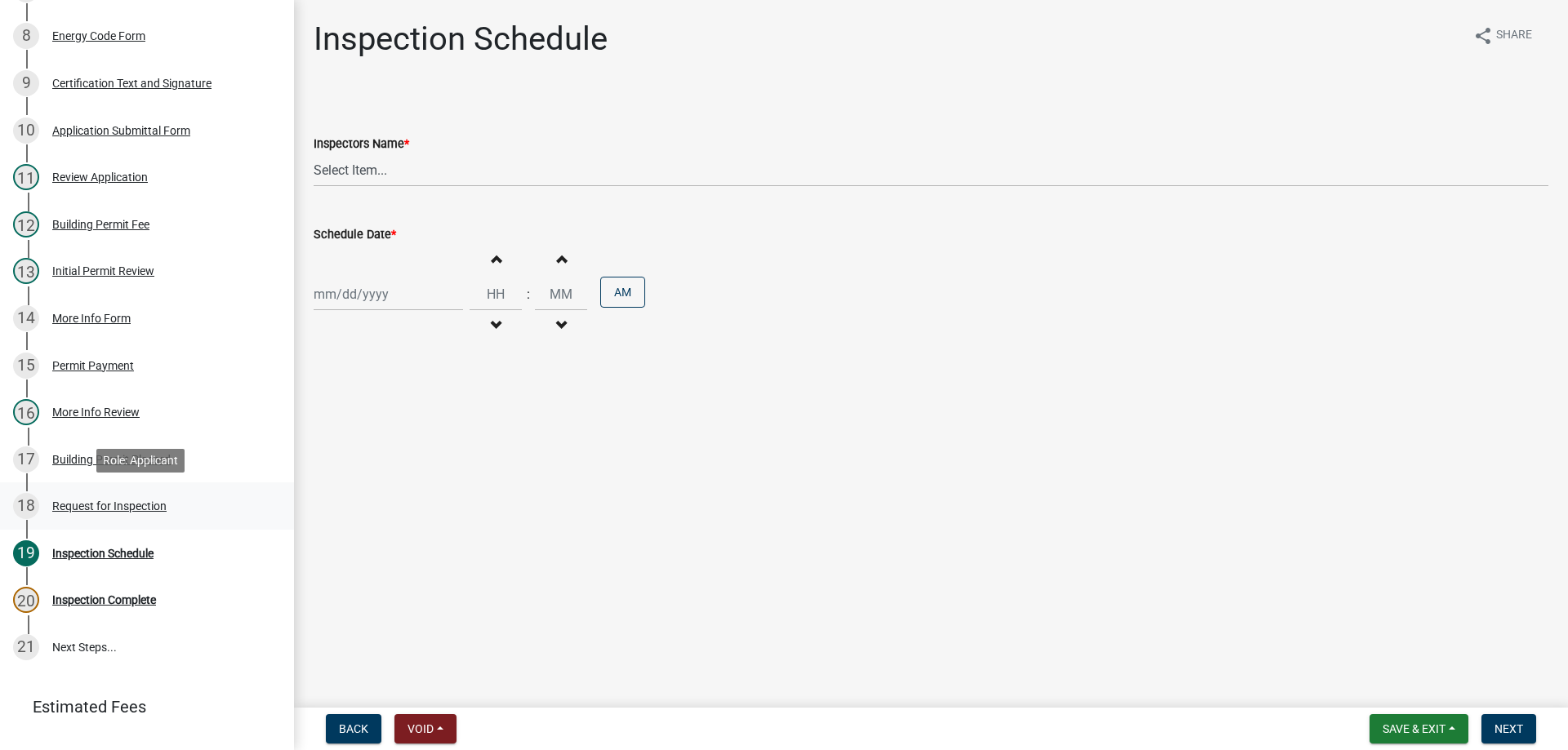
click at [81, 517] on div "18 Request for Inspection" at bounding box center [140, 506] width 255 height 27
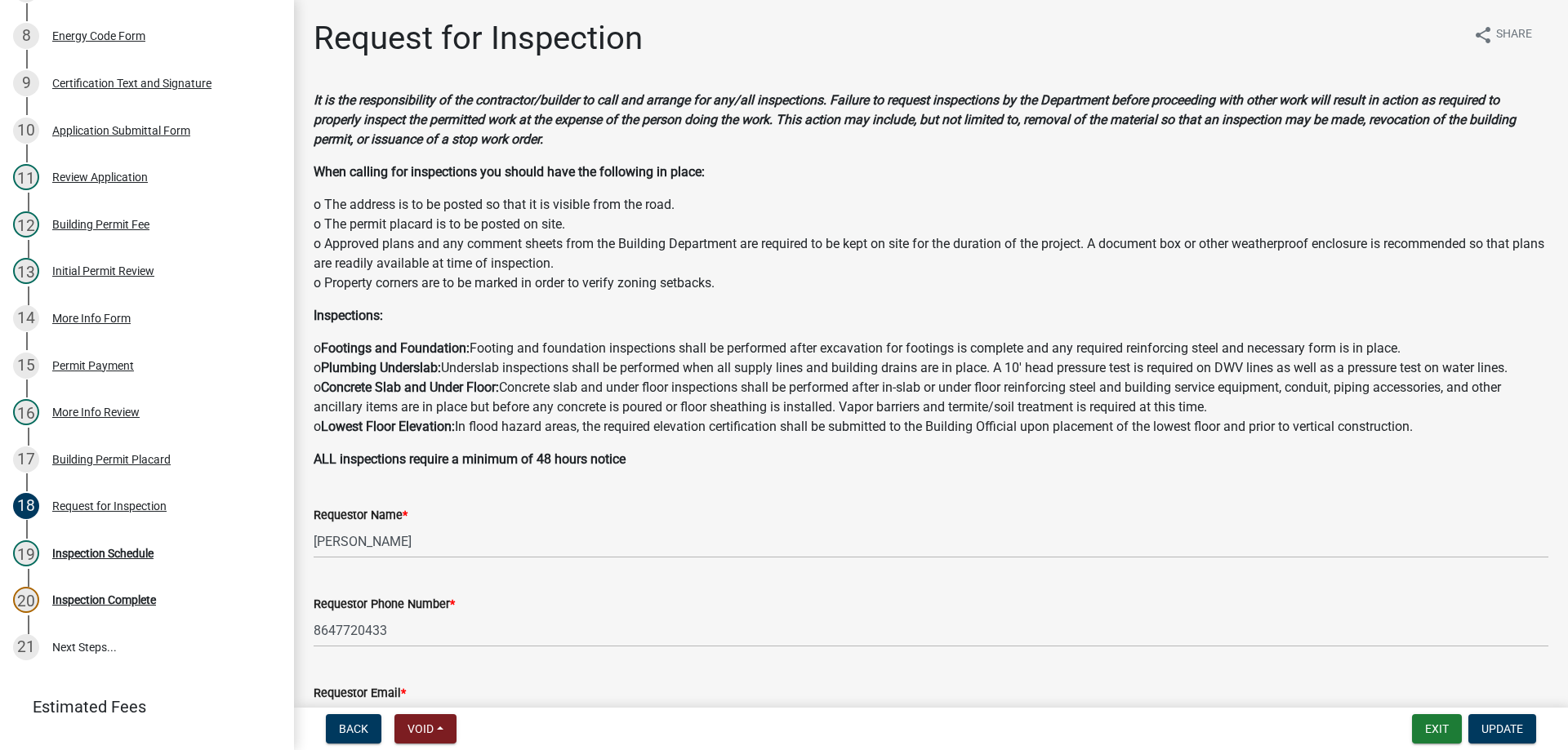
scroll to position [0, 0]
